Goal: Information Seeking & Learning: Understand process/instructions

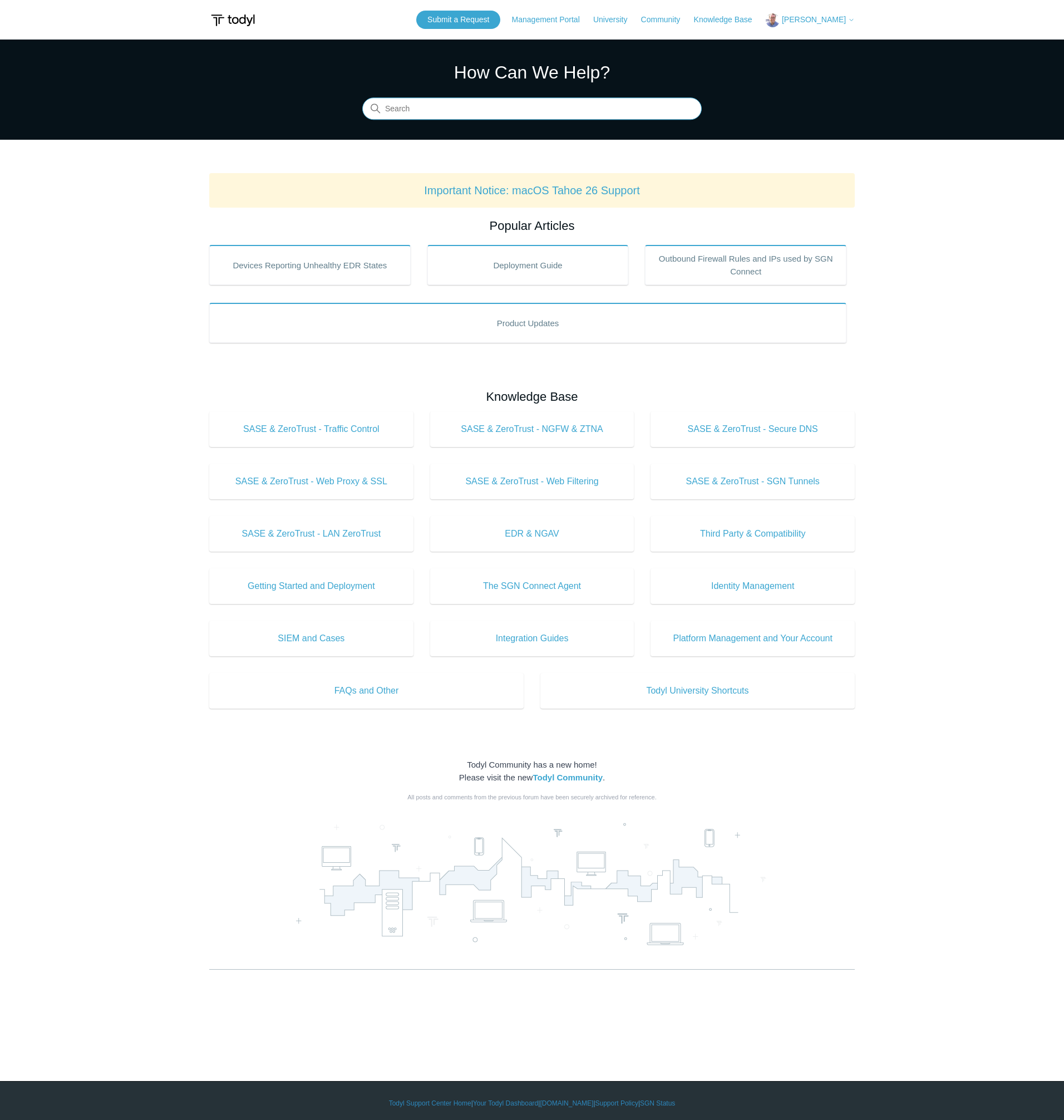
click at [559, 110] on input "Search" at bounding box center [532, 109] width 339 height 22
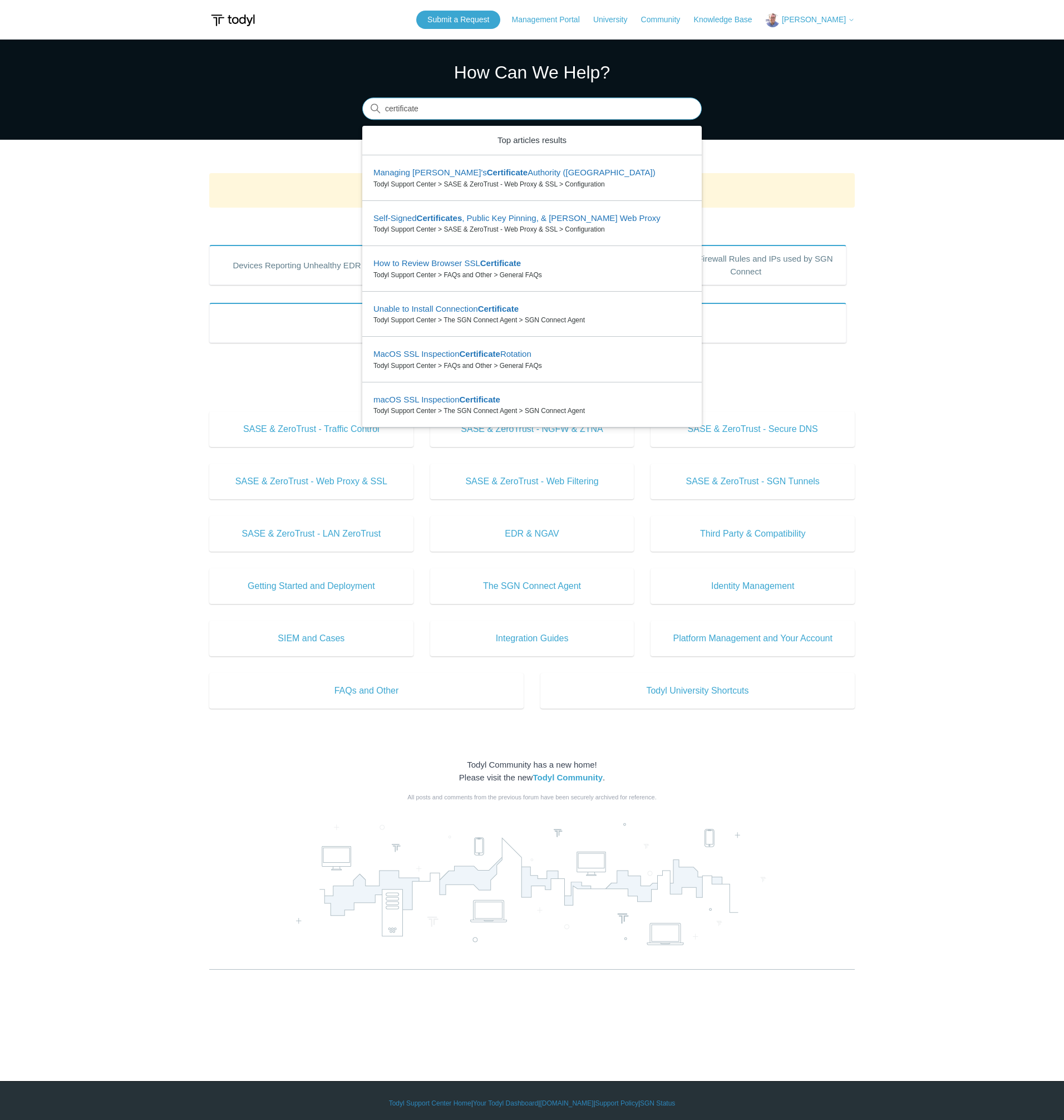
type input "certificate"
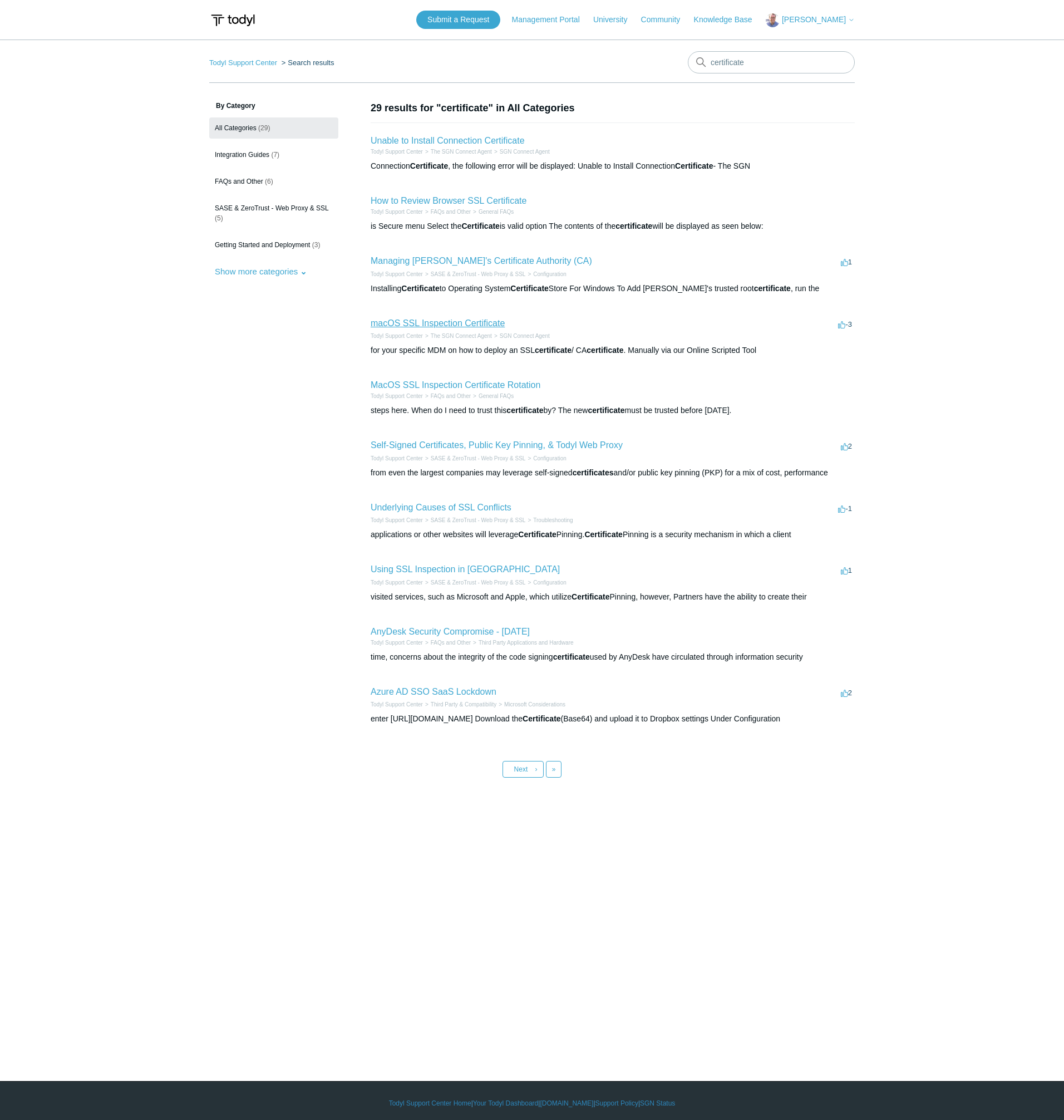
click at [452, 324] on link "macOS SSL Inspection Certificate" at bounding box center [438, 323] width 134 height 9
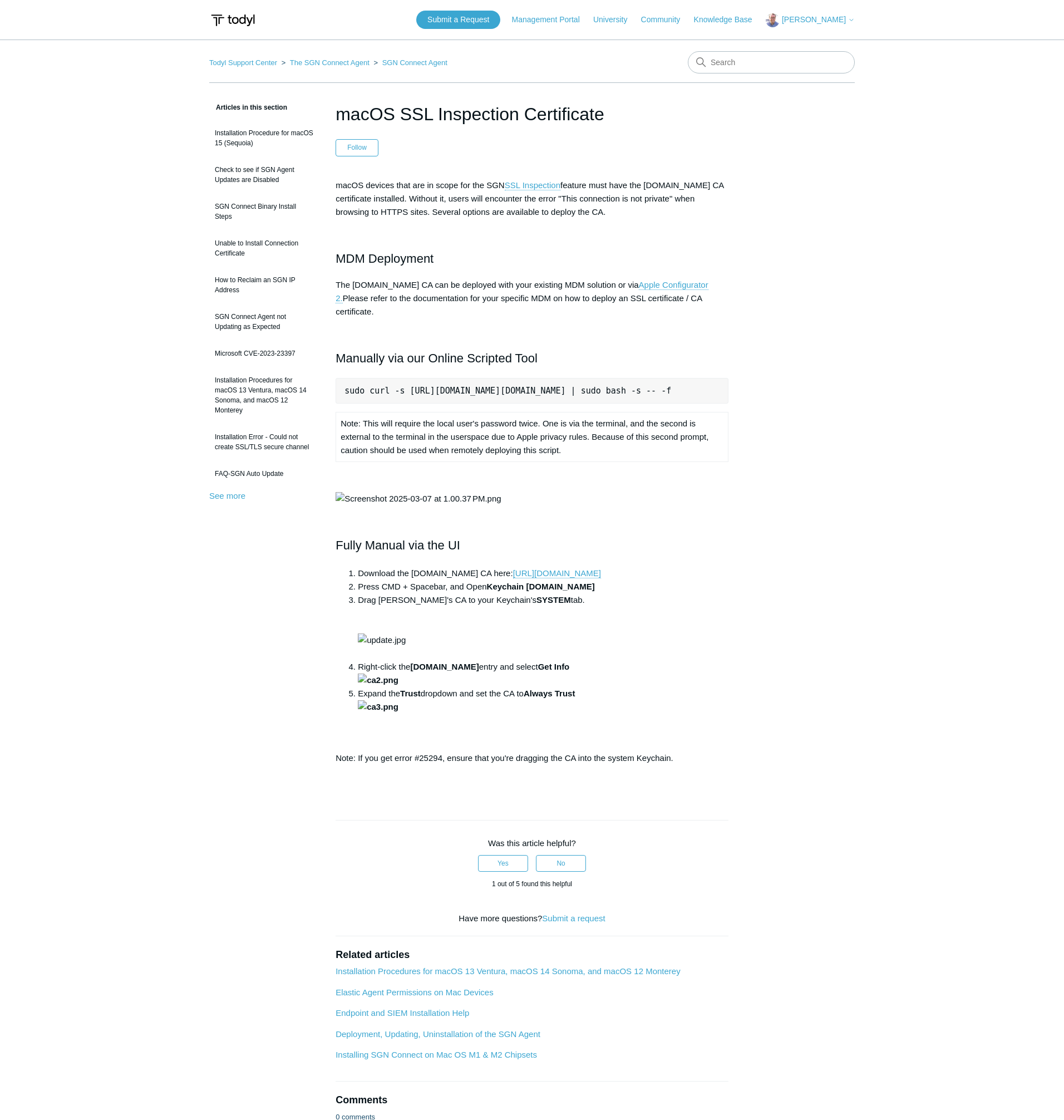
click at [449, 379] on pre "sudo curl -s [URL][DOMAIN_NAME][DOMAIN_NAME] | sudo bash -s -- -f" at bounding box center [532, 391] width 393 height 26
copy pre "sudo curl -s https://download.todyl.com/misc/macOS-install-CA.sh | sudo bash -s…"
click at [733, 69] on input "Search" at bounding box center [771, 62] width 167 height 22
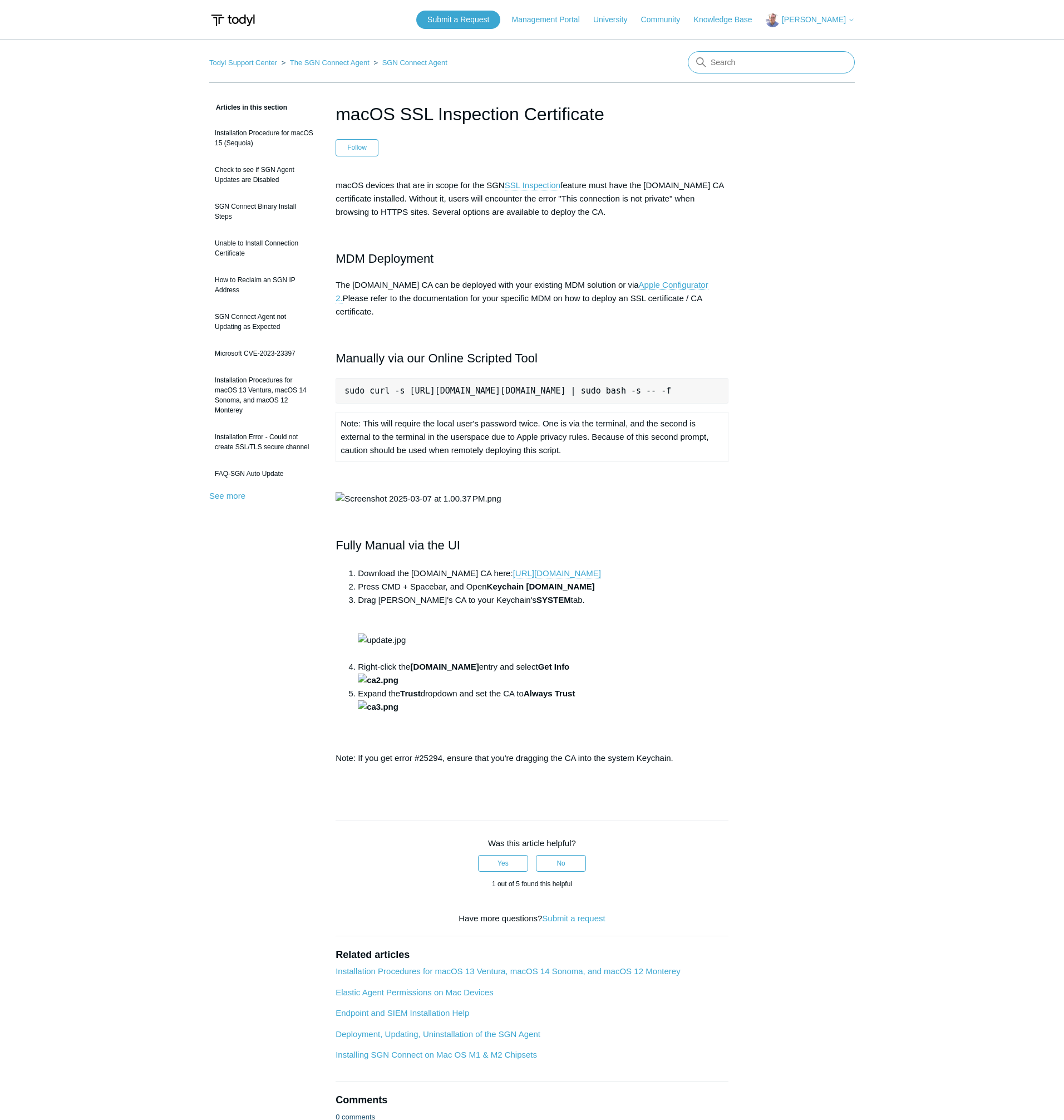
click at [733, 69] on input "Search" at bounding box center [771, 62] width 167 height 22
type input "mac"
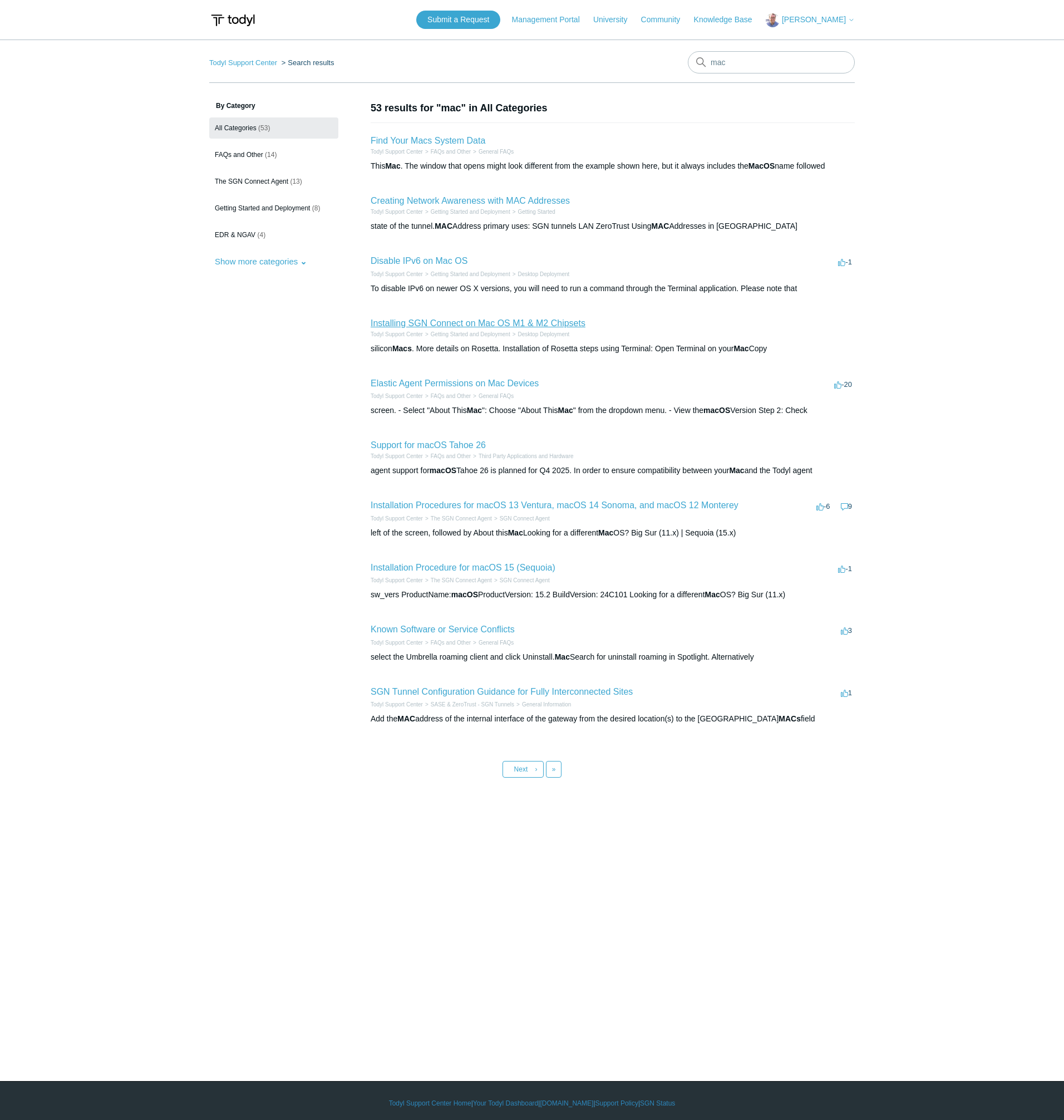
click at [434, 325] on link "Installing SGN Connect on Mac OS M1 & M2 Chipsets" at bounding box center [478, 323] width 215 height 9
click at [432, 388] on link "Elastic Agent Permissions on Mac Devices" at bounding box center [454, 383] width 168 height 9
click at [448, 509] on link "Installation Procedures for macOS 13 Ventura, macOS 14 Sonoma, and macOS 12 Mon…" at bounding box center [554, 505] width 368 height 9
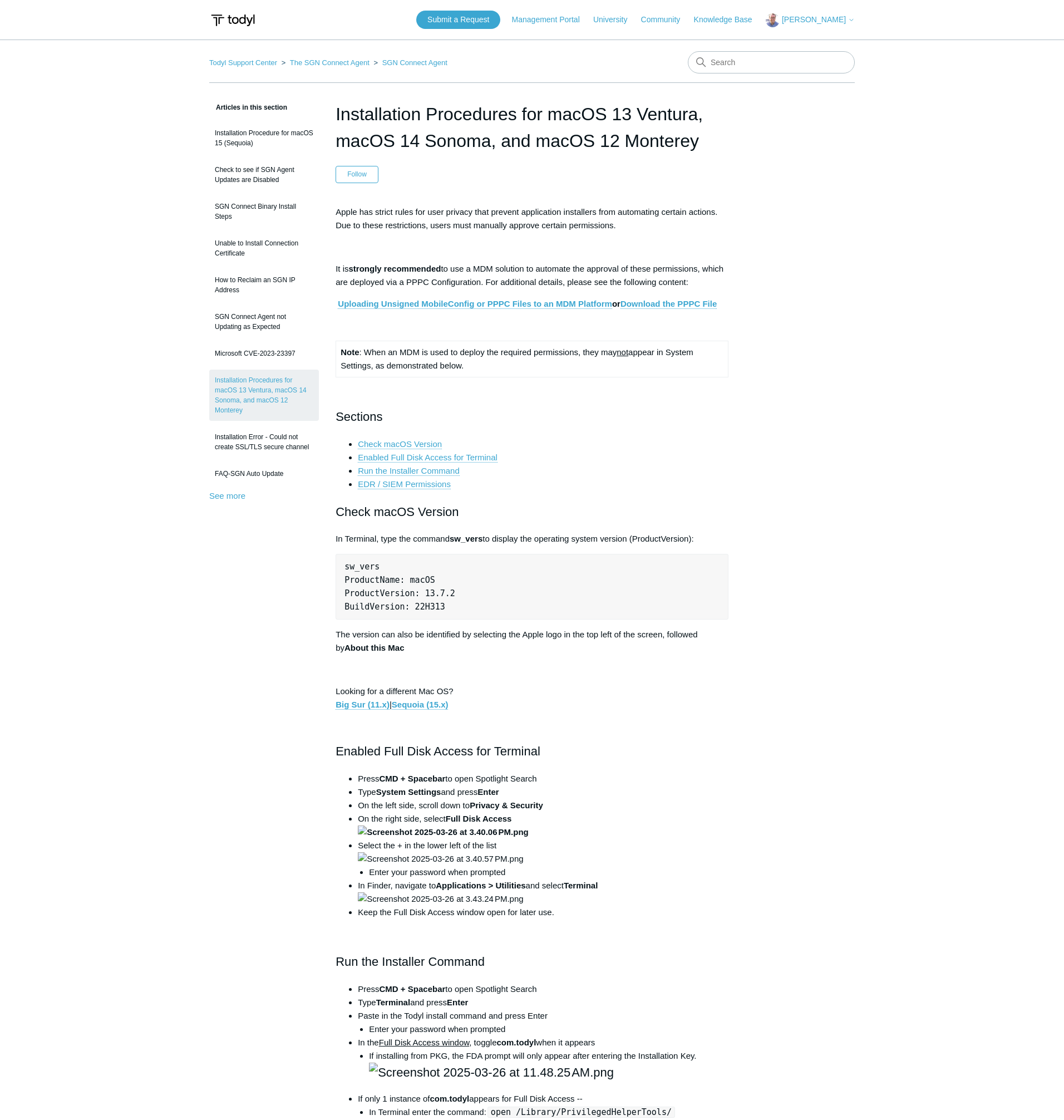
click at [798, 66] on input "Search" at bounding box center [771, 62] width 167 height 22
type input "sequoia"
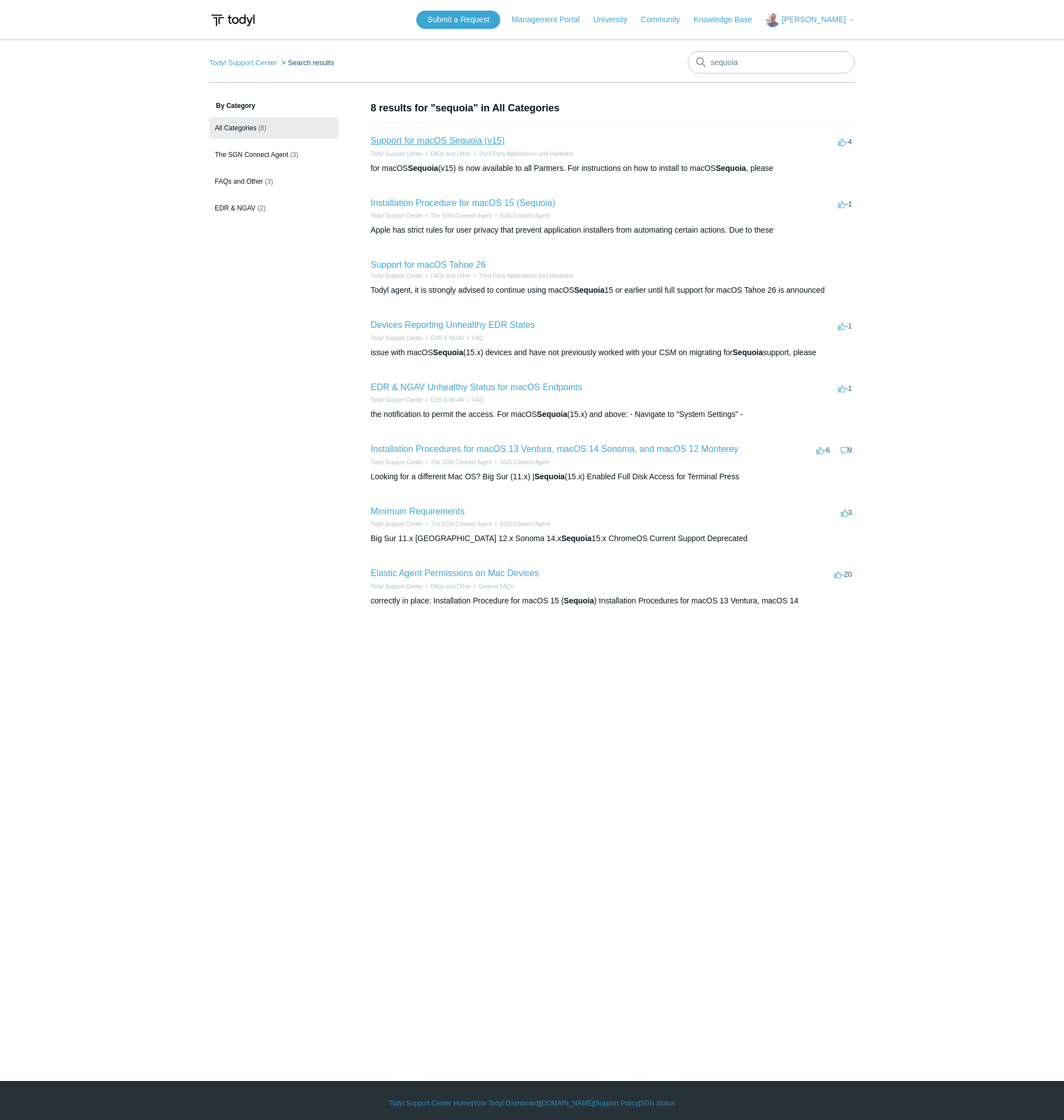
click at [477, 145] on link "Support for macOS Sequoia (v15)" at bounding box center [438, 141] width 134 height 9
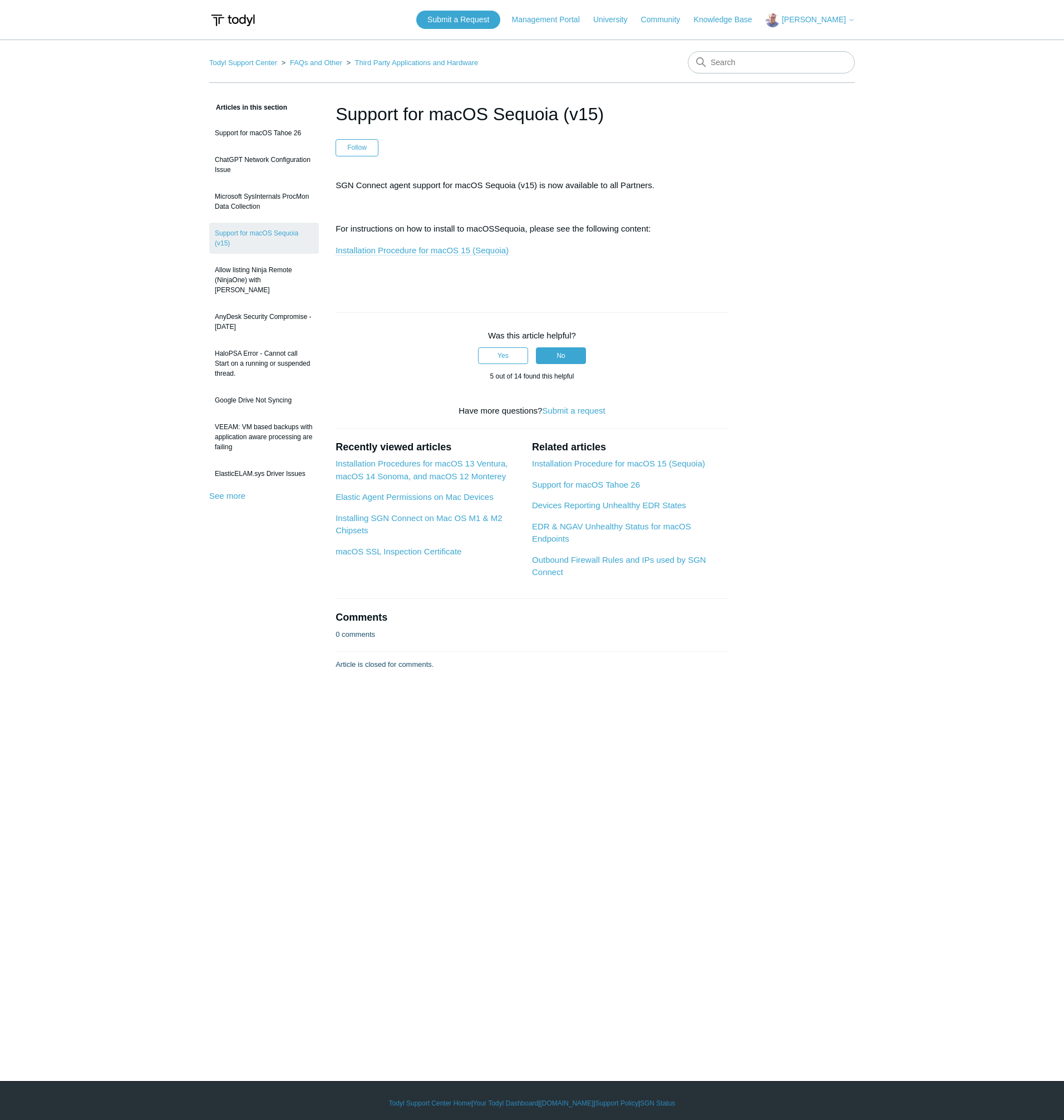
click at [467, 252] on link "Installation Procedure for macOS 15 (Sequoia)" at bounding box center [422, 250] width 173 height 10
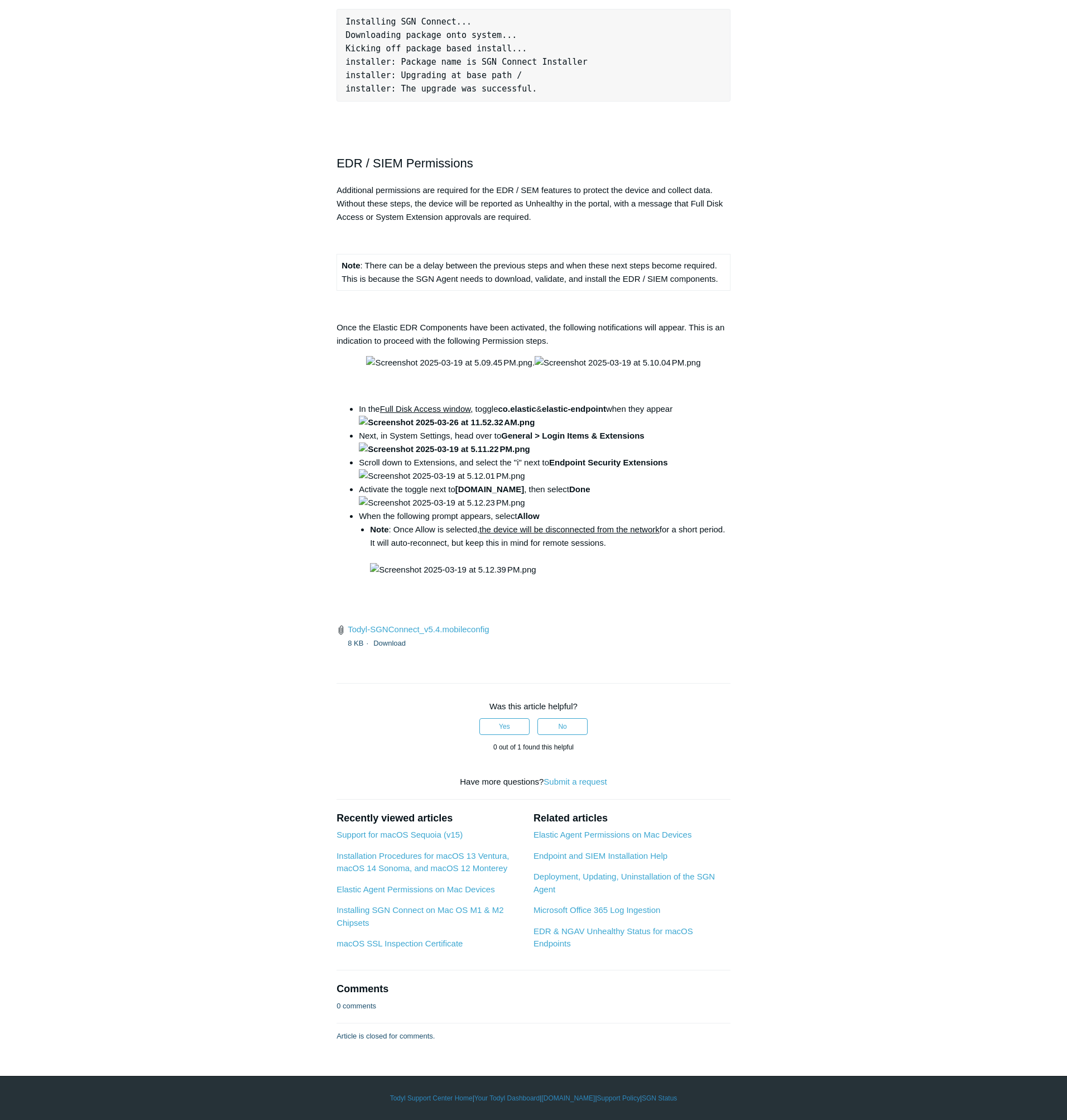
scroll to position [1306, 0]
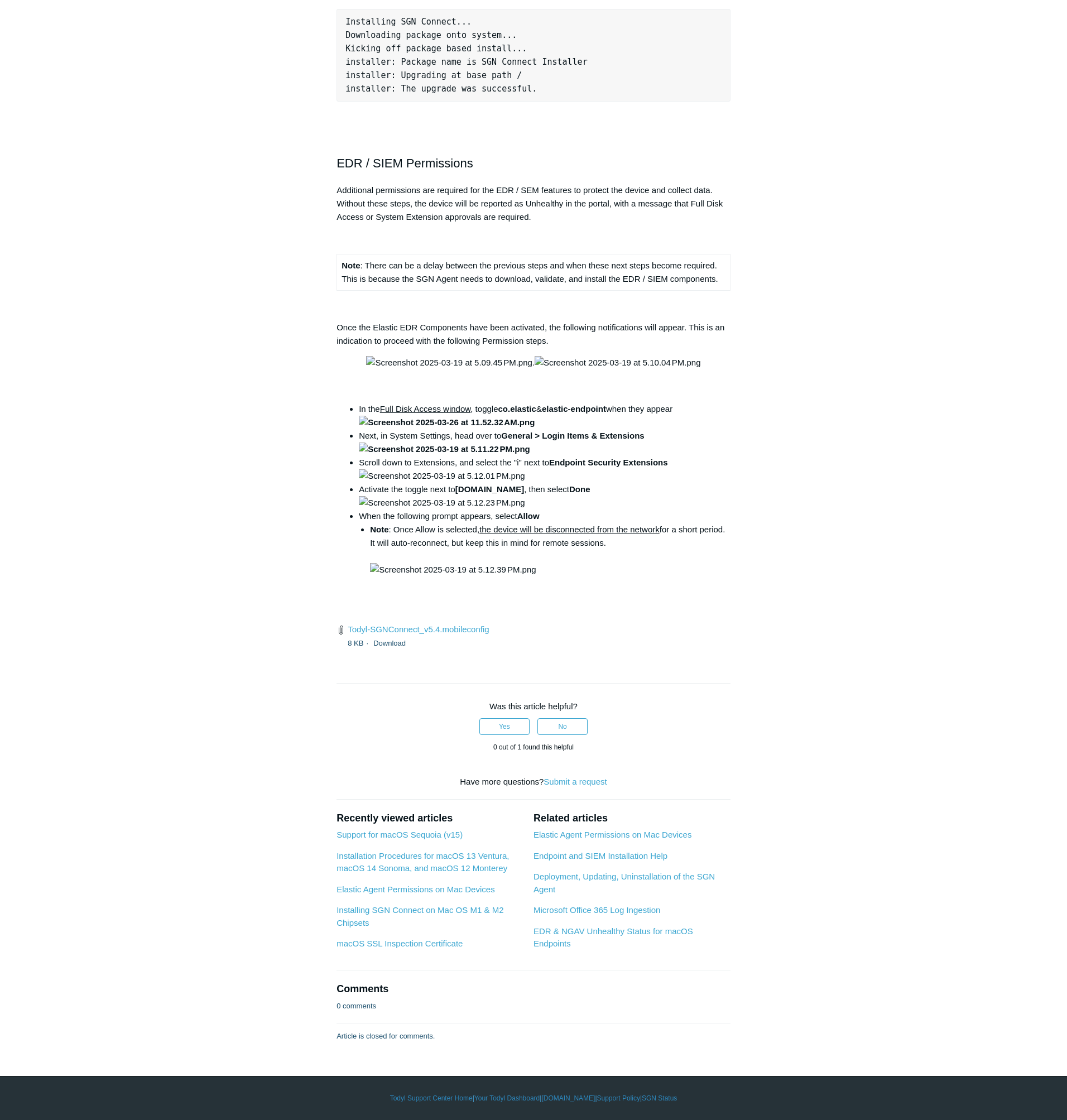
drag, startPoint x: 504, startPoint y: 573, endPoint x: 675, endPoint y: 575, distance: 171.0
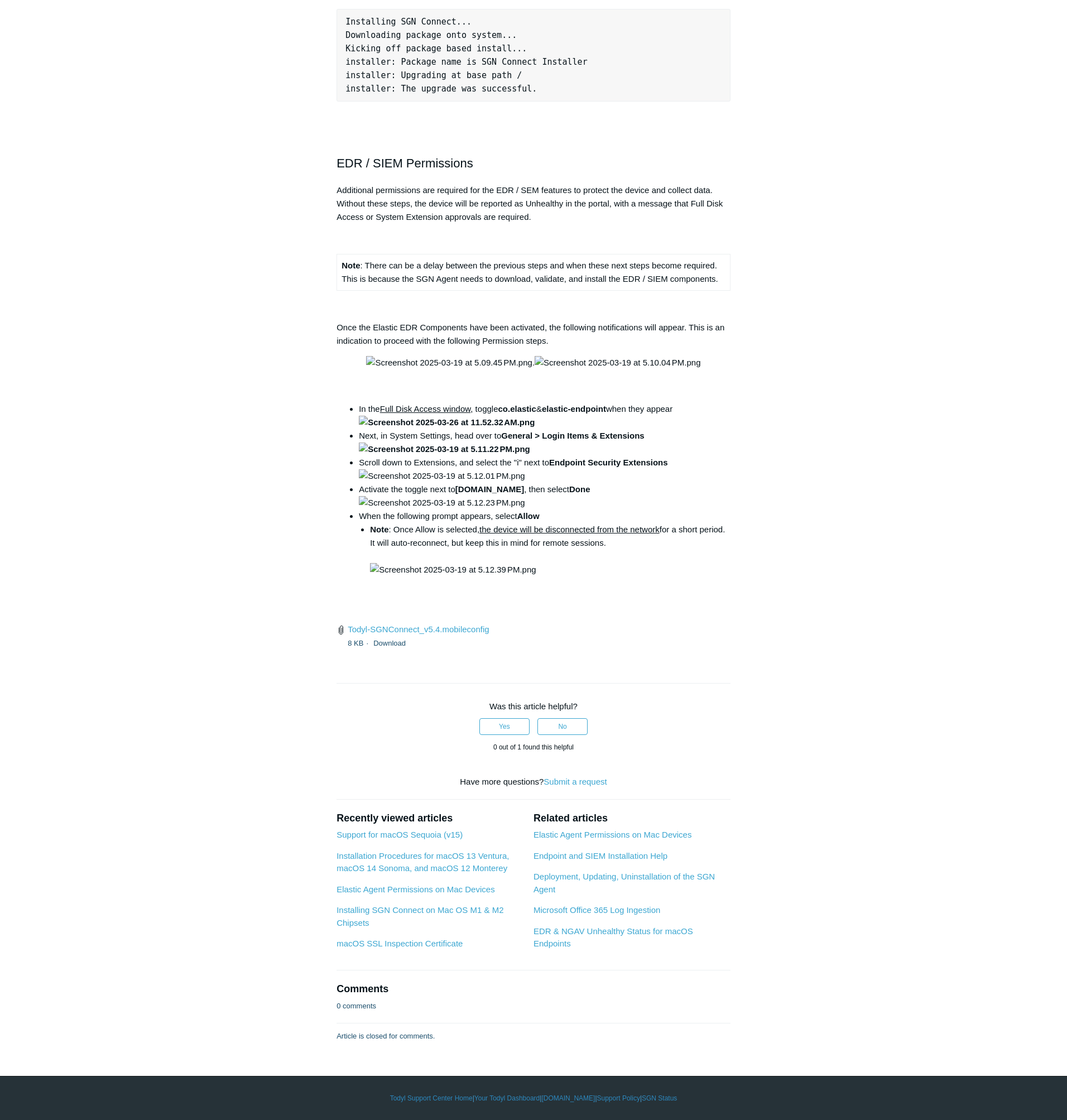
click at [655, 576] on li "Note : Once Allow is selected, the device will be disconnected from the network…" at bounding box center [550, 550] width 361 height 54
